Goal: Task Accomplishment & Management: Use online tool/utility

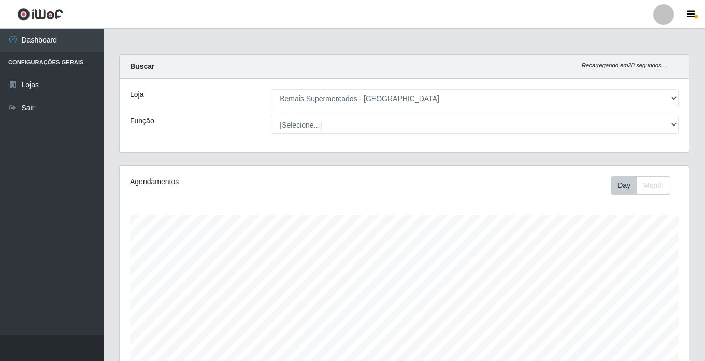
select select "250"
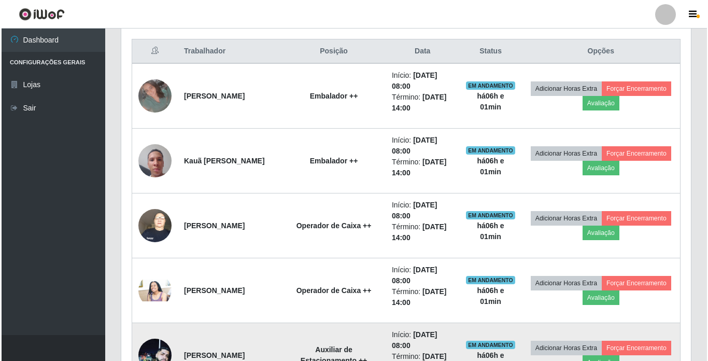
scroll to position [298, 0]
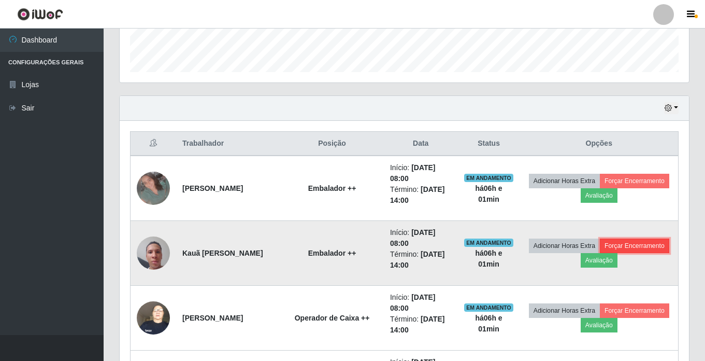
click at [600, 253] on button "Forçar Encerramento" at bounding box center [634, 245] width 69 height 15
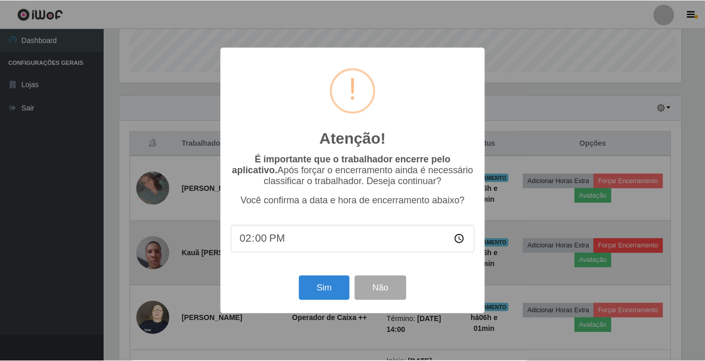
scroll to position [215, 564]
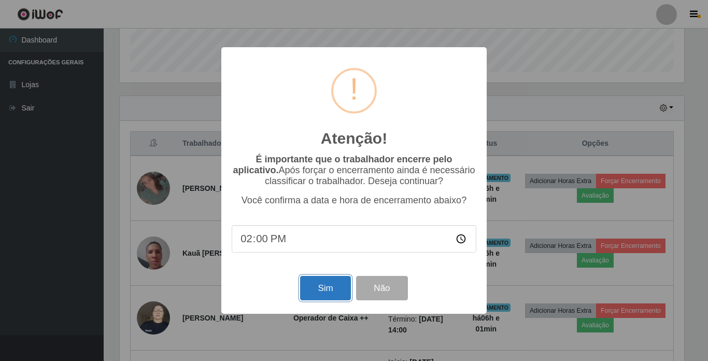
click at [331, 295] on button "Sim" at bounding box center [325, 288] width 50 height 24
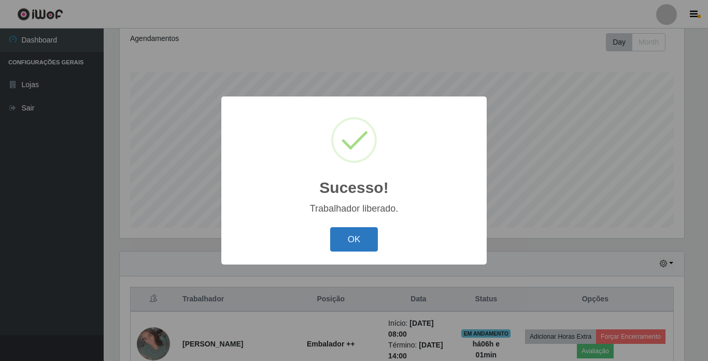
click at [352, 234] on button "OK" at bounding box center [354, 239] width 48 height 24
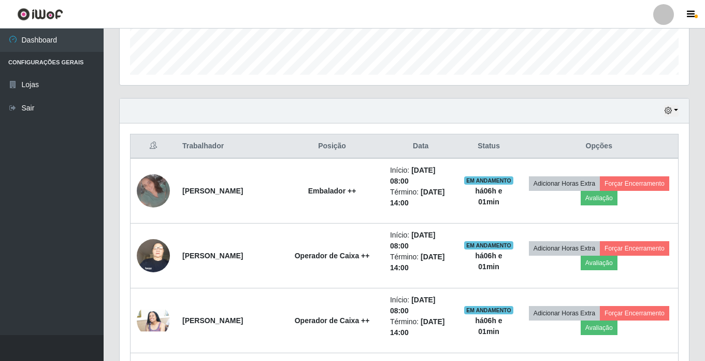
scroll to position [298, 0]
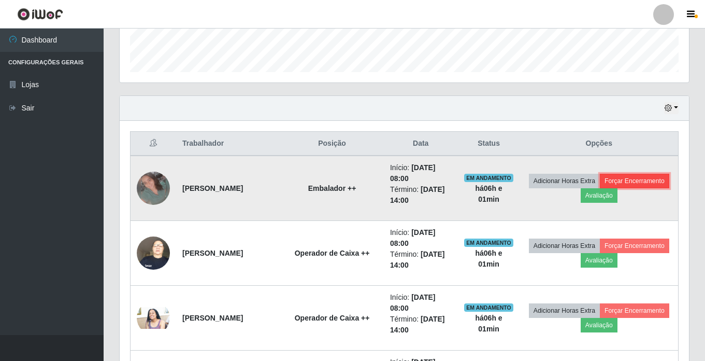
click at [600, 188] on button "Forçar Encerramento" at bounding box center [634, 181] width 69 height 15
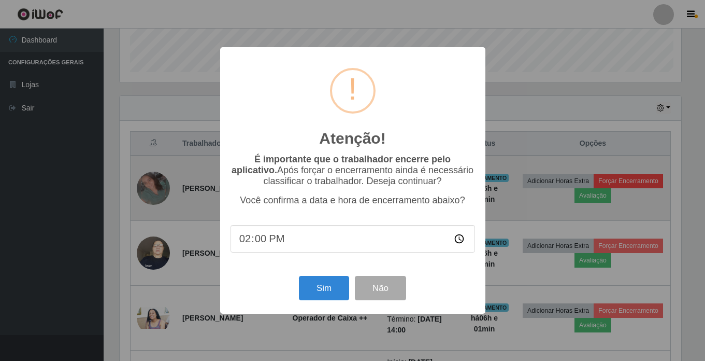
scroll to position [215, 564]
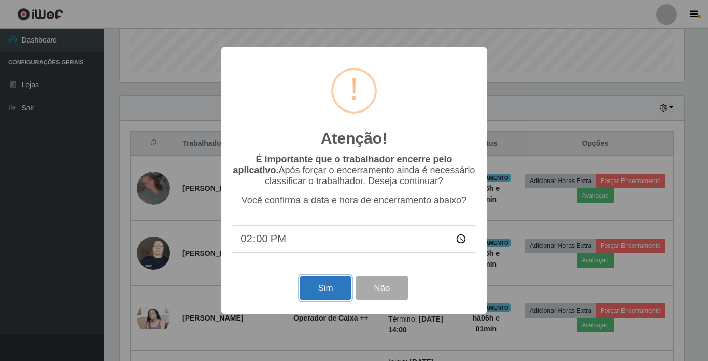
click at [318, 288] on button "Sim" at bounding box center [325, 288] width 50 height 24
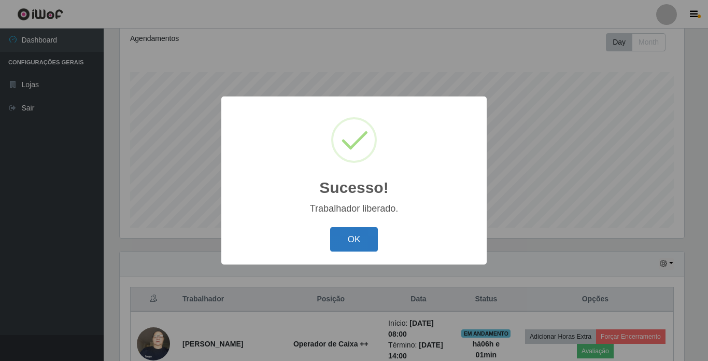
click at [354, 242] on button "OK" at bounding box center [354, 239] width 48 height 24
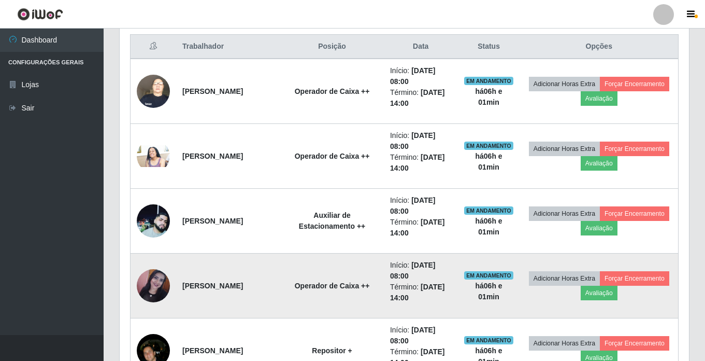
scroll to position [558, 0]
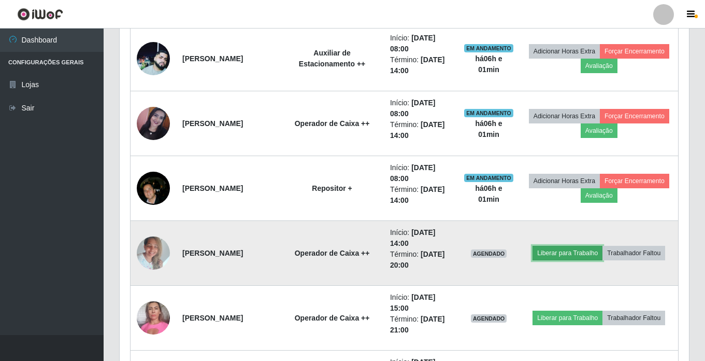
click at [574, 253] on button "Liberar para Trabalho" at bounding box center [568, 253] width 70 height 15
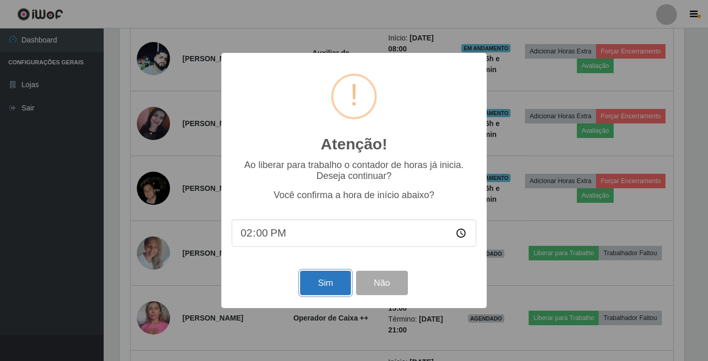
click at [323, 283] on button "Sim" at bounding box center [325, 282] width 50 height 24
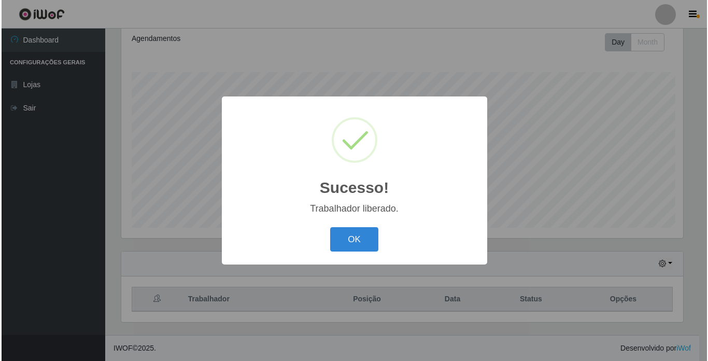
scroll to position [0, 0]
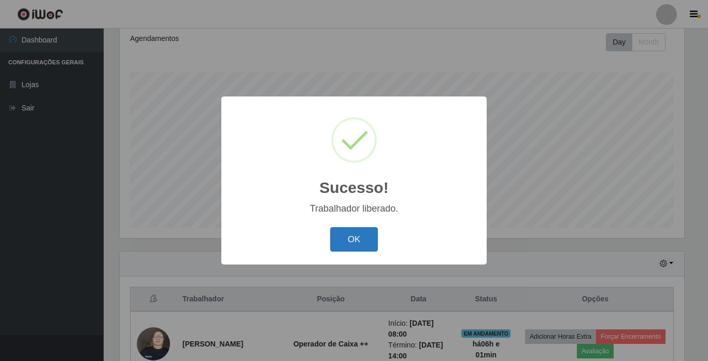
click at [347, 235] on button "OK" at bounding box center [354, 239] width 48 height 24
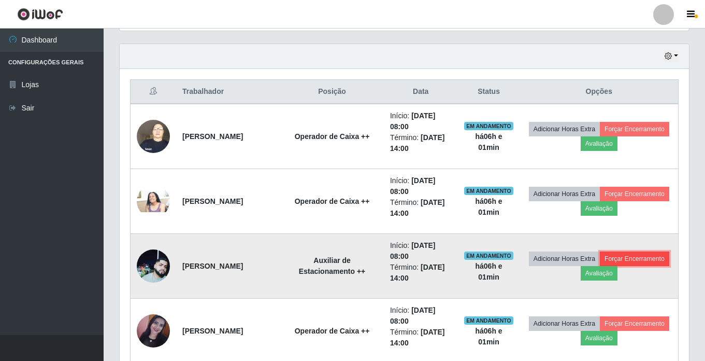
click at [600, 266] on button "Forçar Encerramento" at bounding box center [634, 258] width 69 height 15
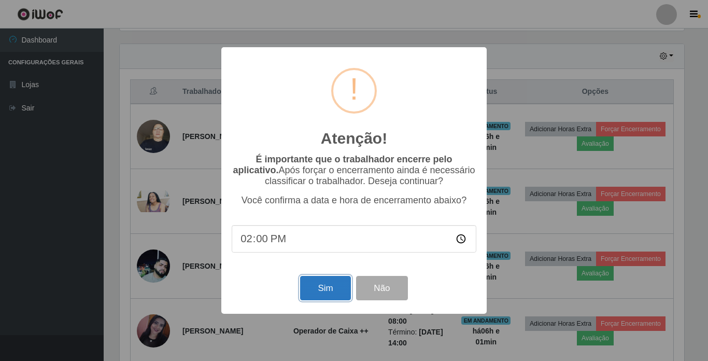
click at [331, 282] on button "Sim" at bounding box center [325, 288] width 50 height 24
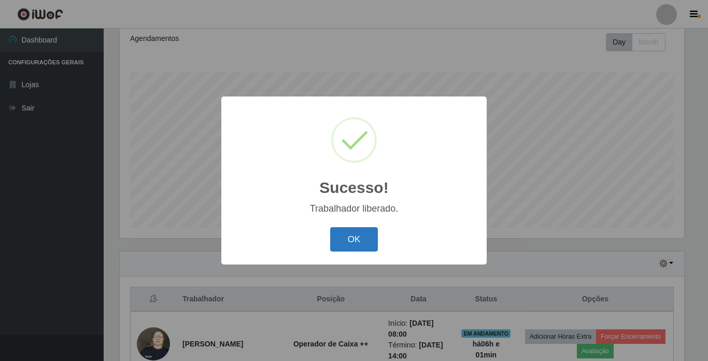
click at [360, 246] on button "OK" at bounding box center [354, 239] width 48 height 24
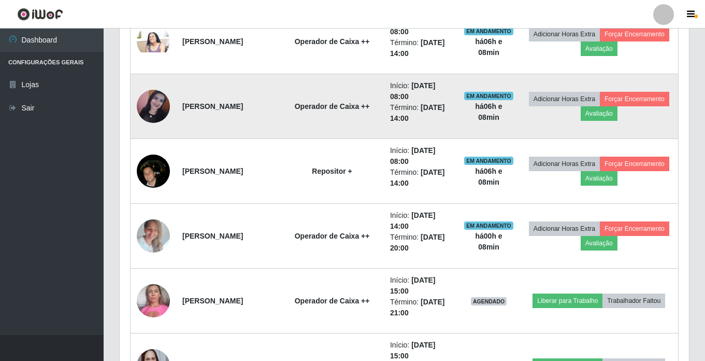
scroll to position [506, 0]
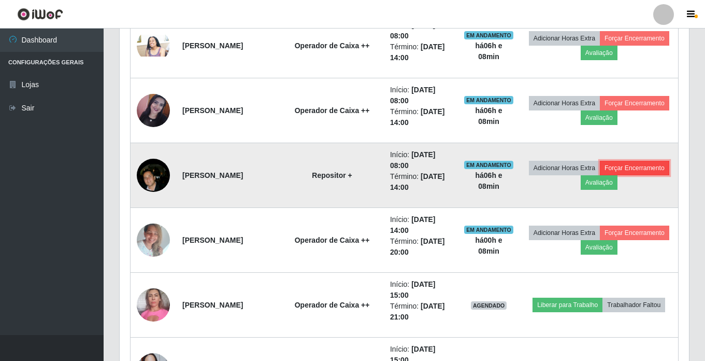
click at [600, 175] on button "Forçar Encerramento" at bounding box center [634, 168] width 69 height 15
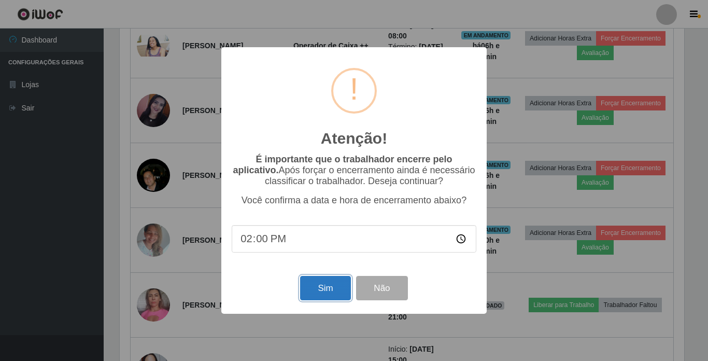
click at [321, 286] on button "Sim" at bounding box center [325, 288] width 50 height 24
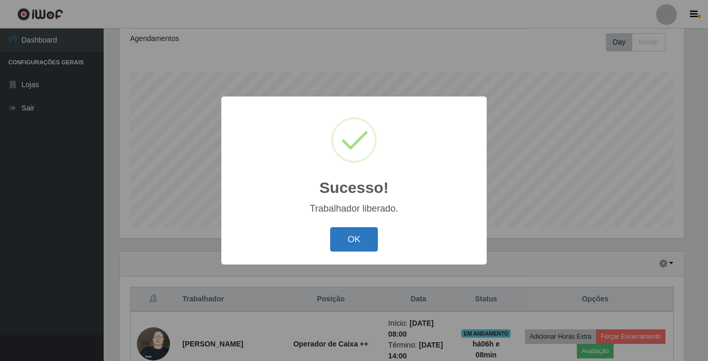
click at [349, 237] on button "OK" at bounding box center [354, 239] width 48 height 24
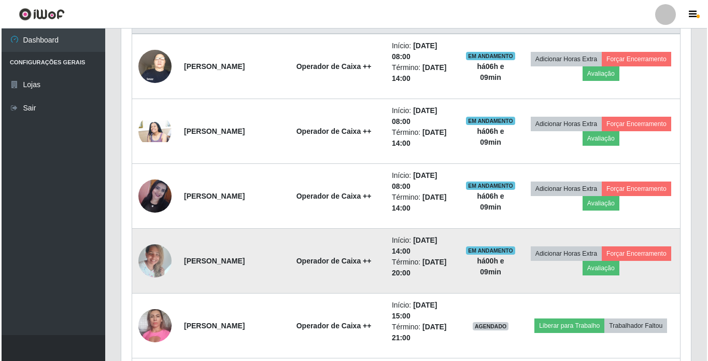
scroll to position [402, 0]
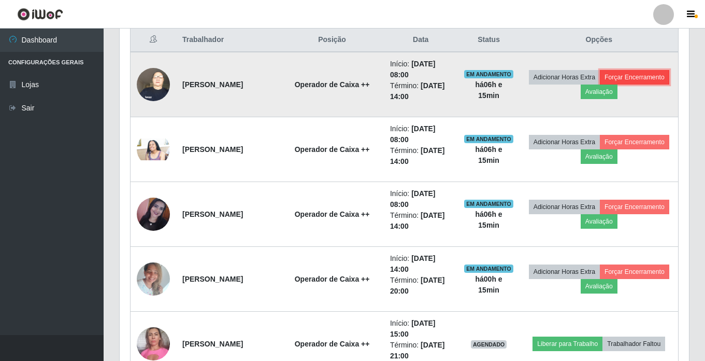
click at [600, 84] on button "Forçar Encerramento" at bounding box center [634, 77] width 69 height 15
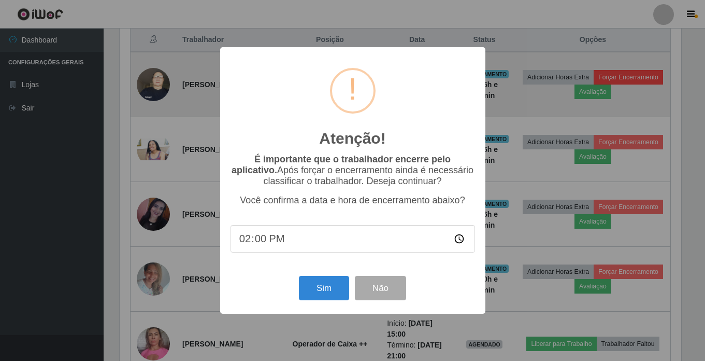
scroll to position [215, 564]
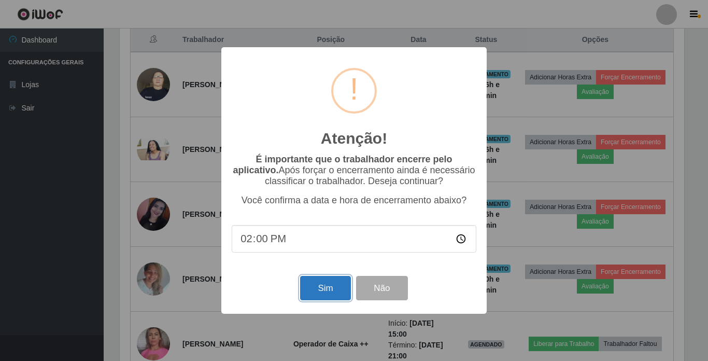
click at [308, 289] on button "Sim" at bounding box center [325, 288] width 50 height 24
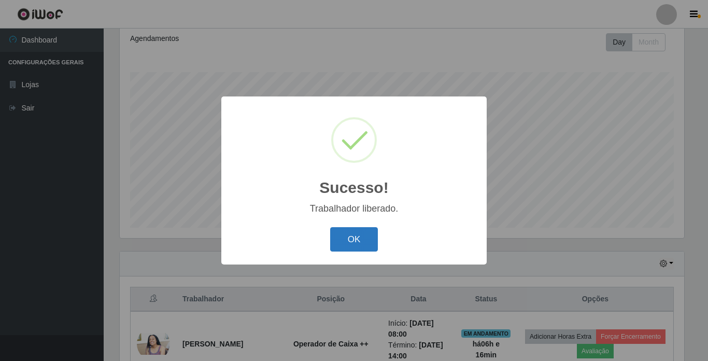
click at [354, 246] on button "OK" at bounding box center [354, 239] width 48 height 24
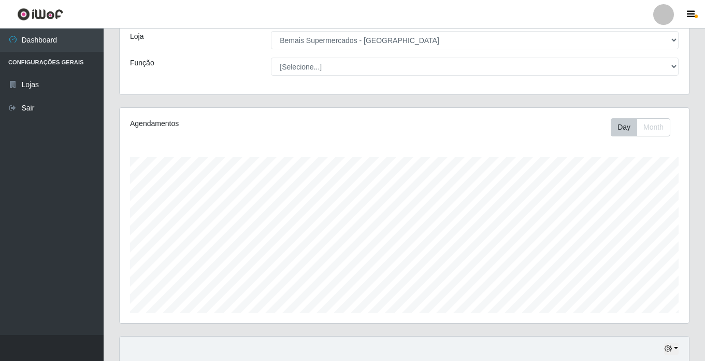
scroll to position [39, 0]
